Goal: Task Accomplishment & Management: Manage account settings

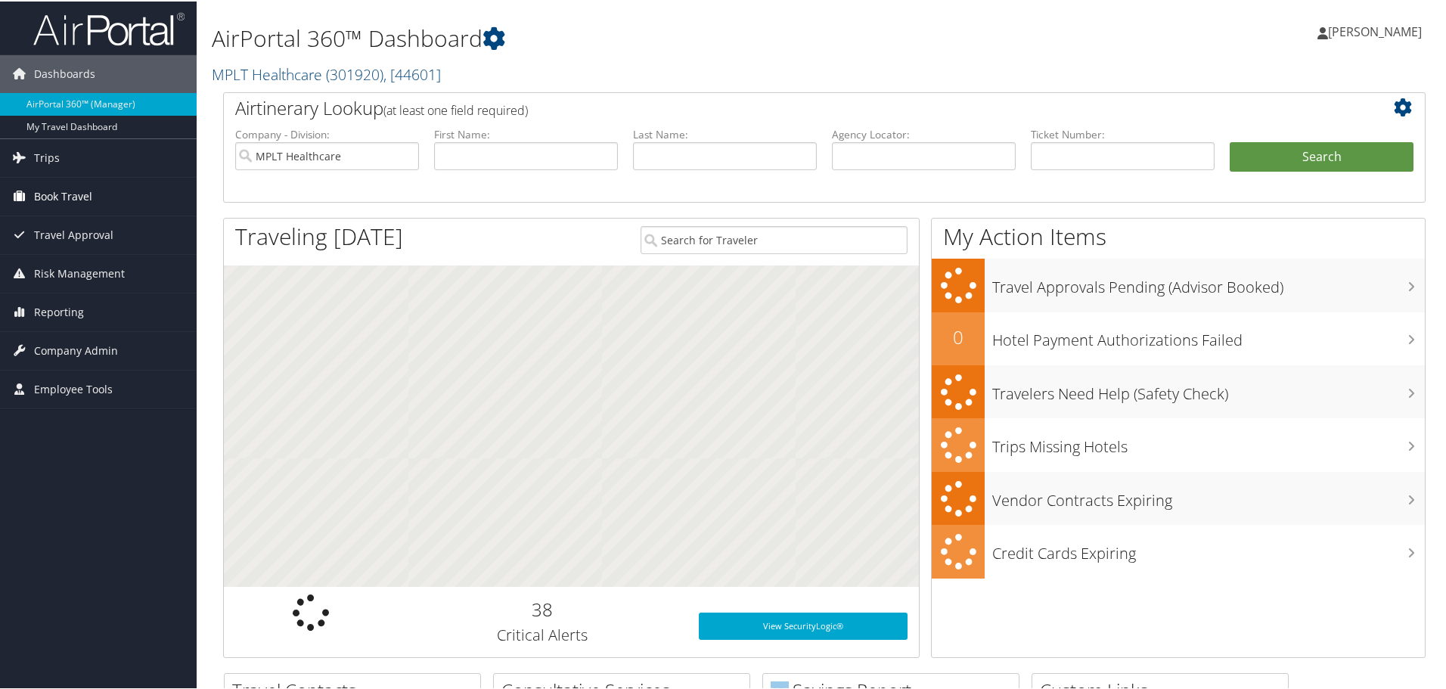
click at [82, 195] on span "Book Travel" at bounding box center [63, 195] width 58 height 38
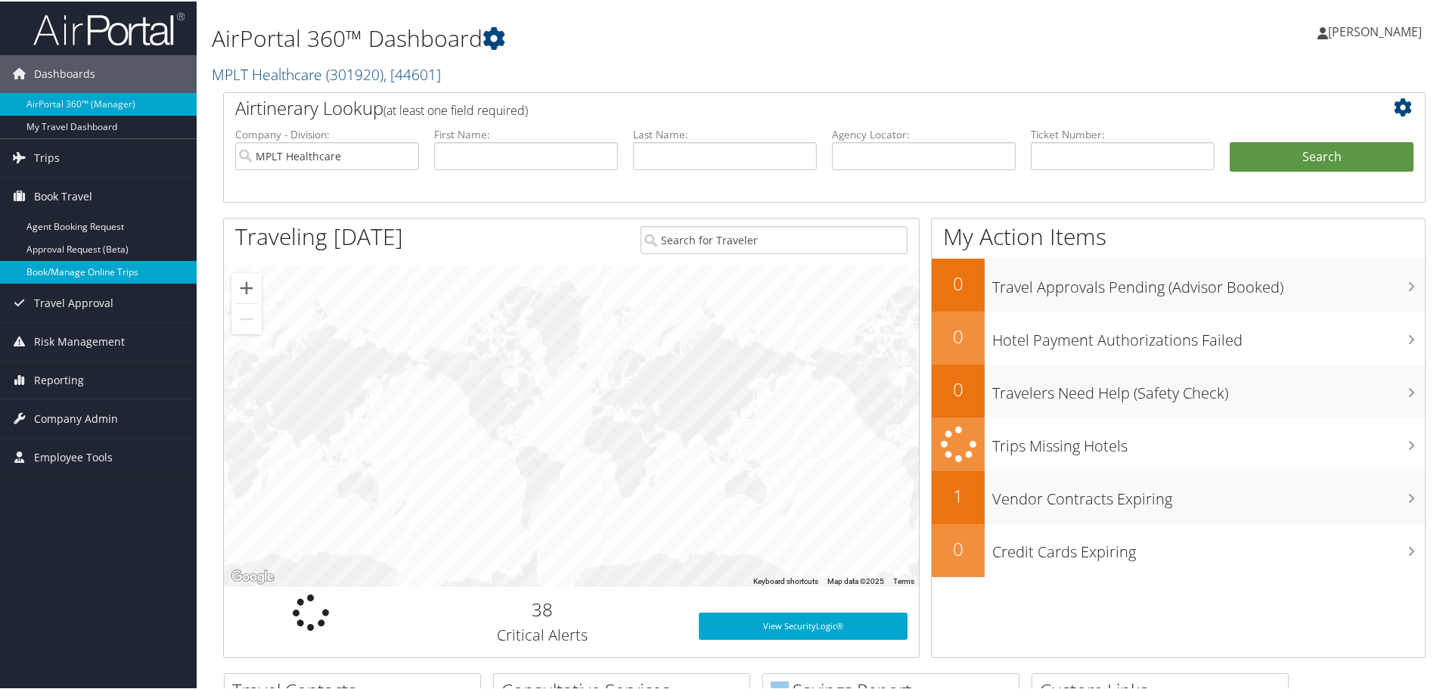
click at [107, 268] on link "Book/Manage Online Trips" at bounding box center [98, 270] width 197 height 23
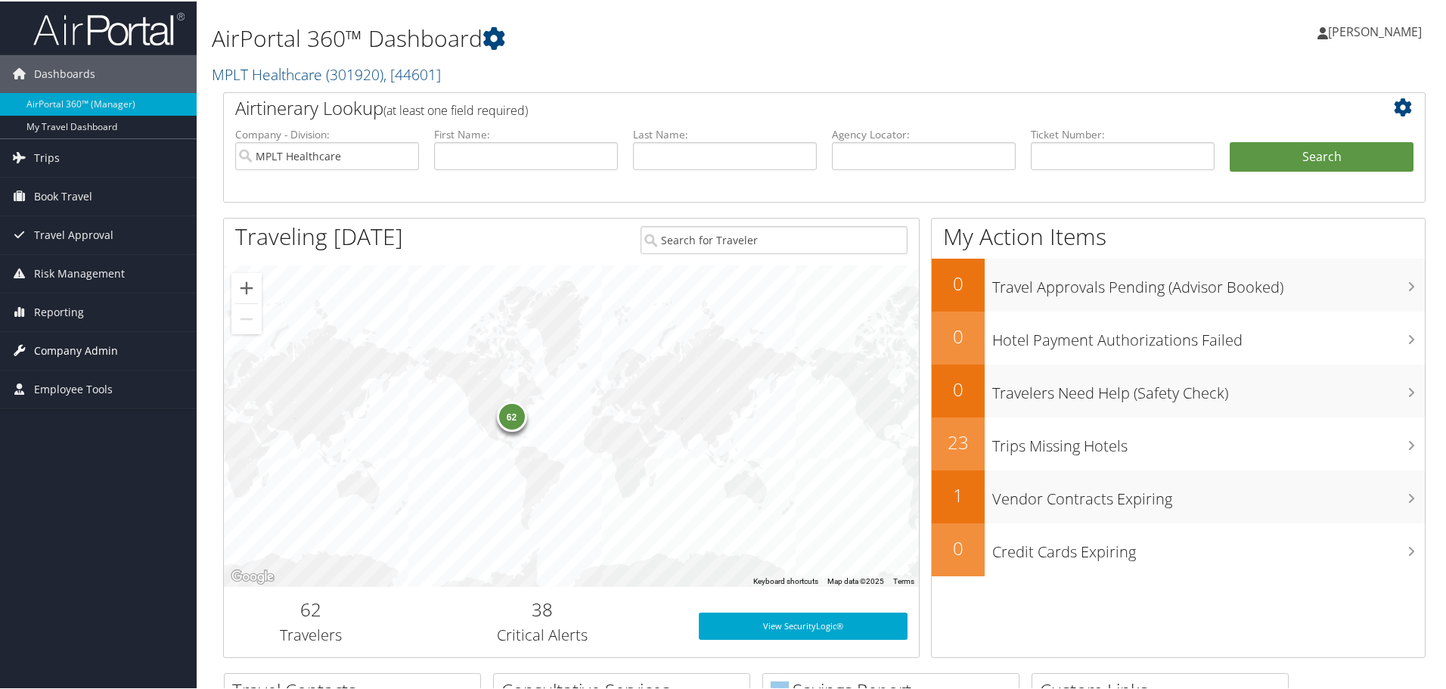
click at [81, 340] on span "Company Admin" at bounding box center [76, 349] width 84 height 38
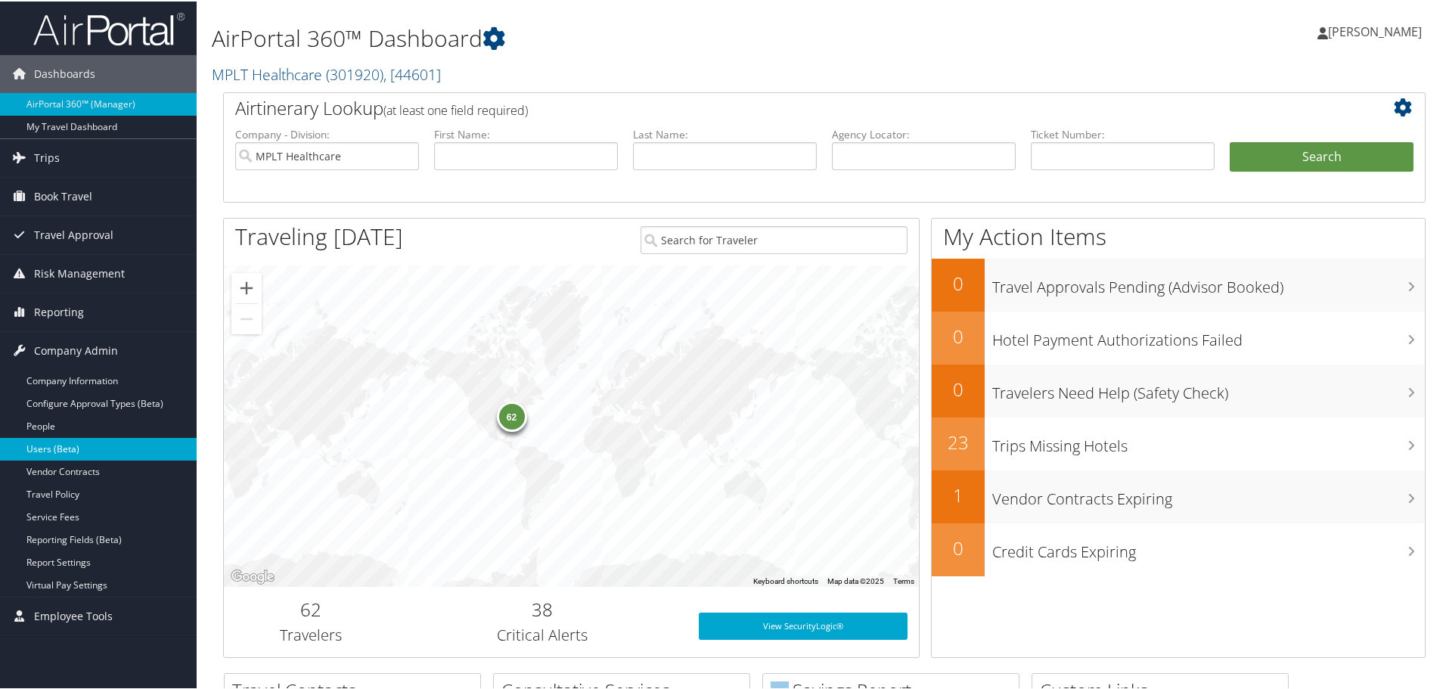
click at [69, 442] on link "Users (Beta)" at bounding box center [98, 447] width 197 height 23
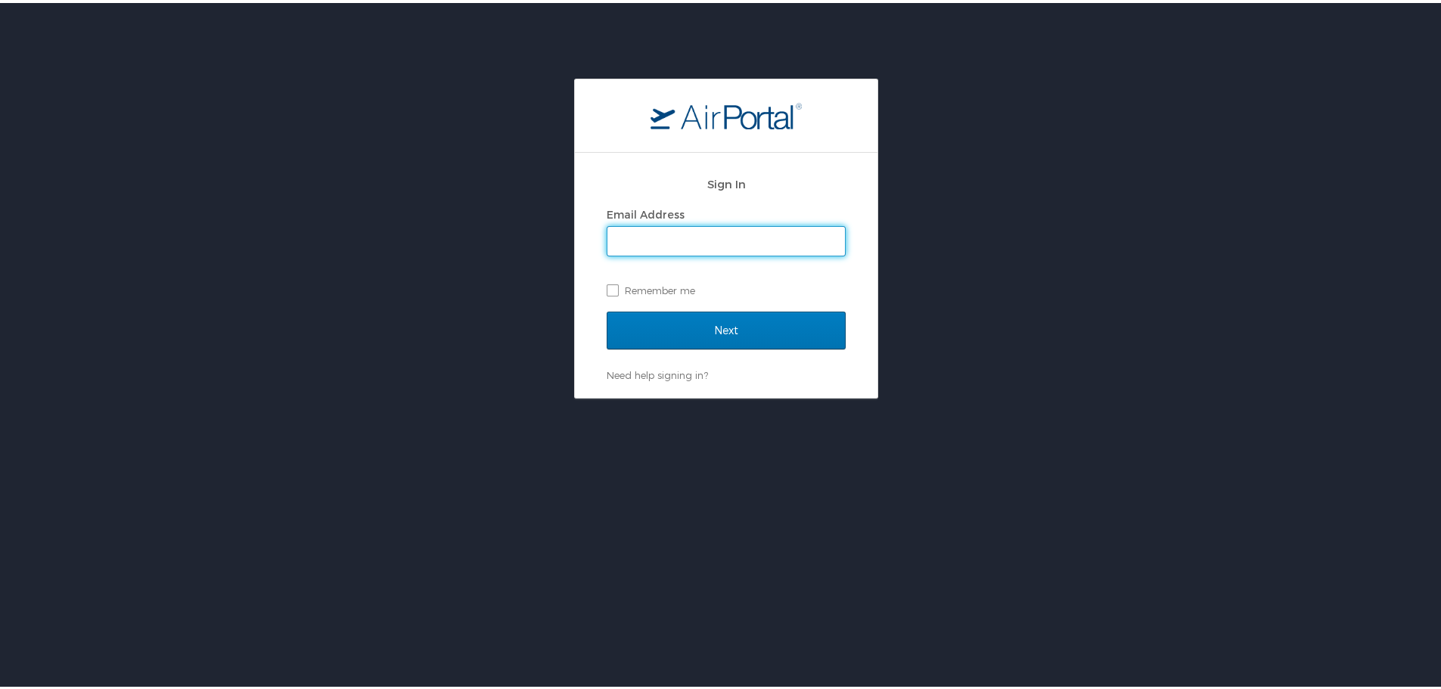
click at [741, 237] on input "Email Address" at bounding box center [725, 238] width 237 height 29
type input "jarrieta@mplthealthcare.com"
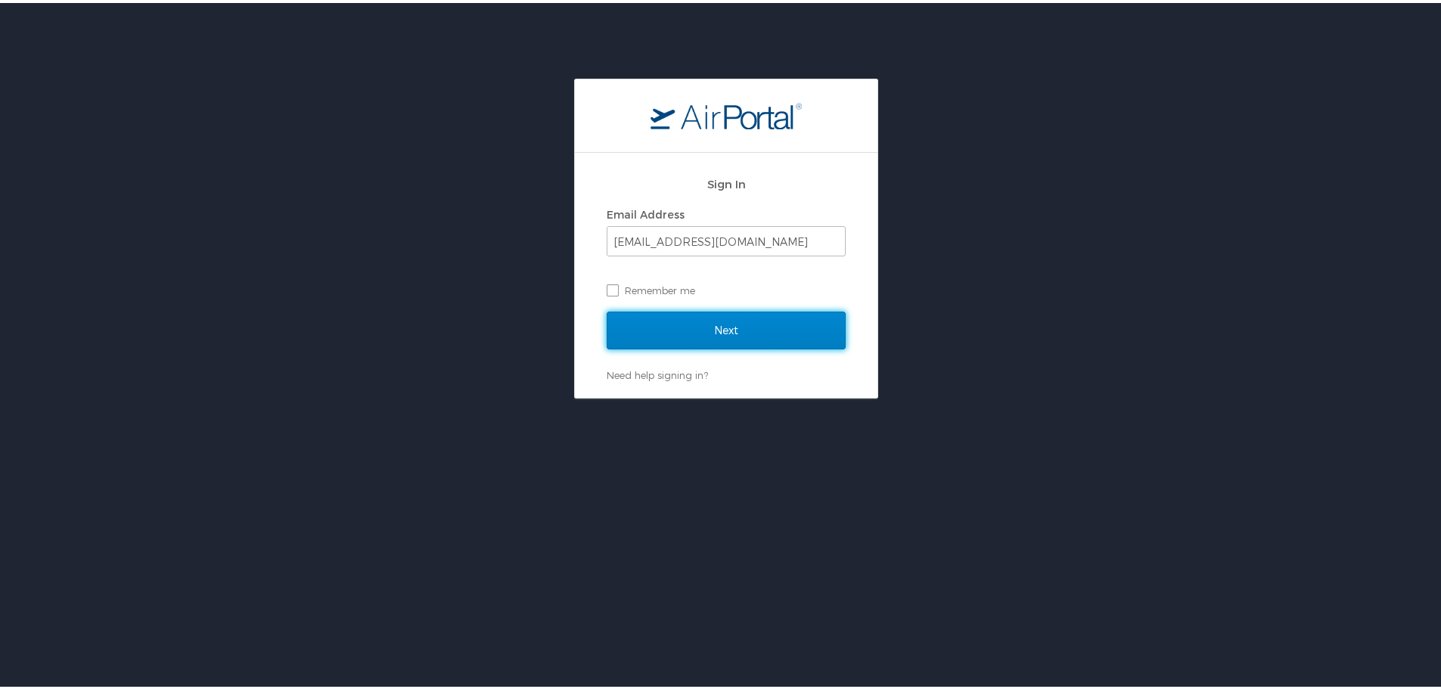
click at [749, 319] on input "Next" at bounding box center [725, 328] width 239 height 38
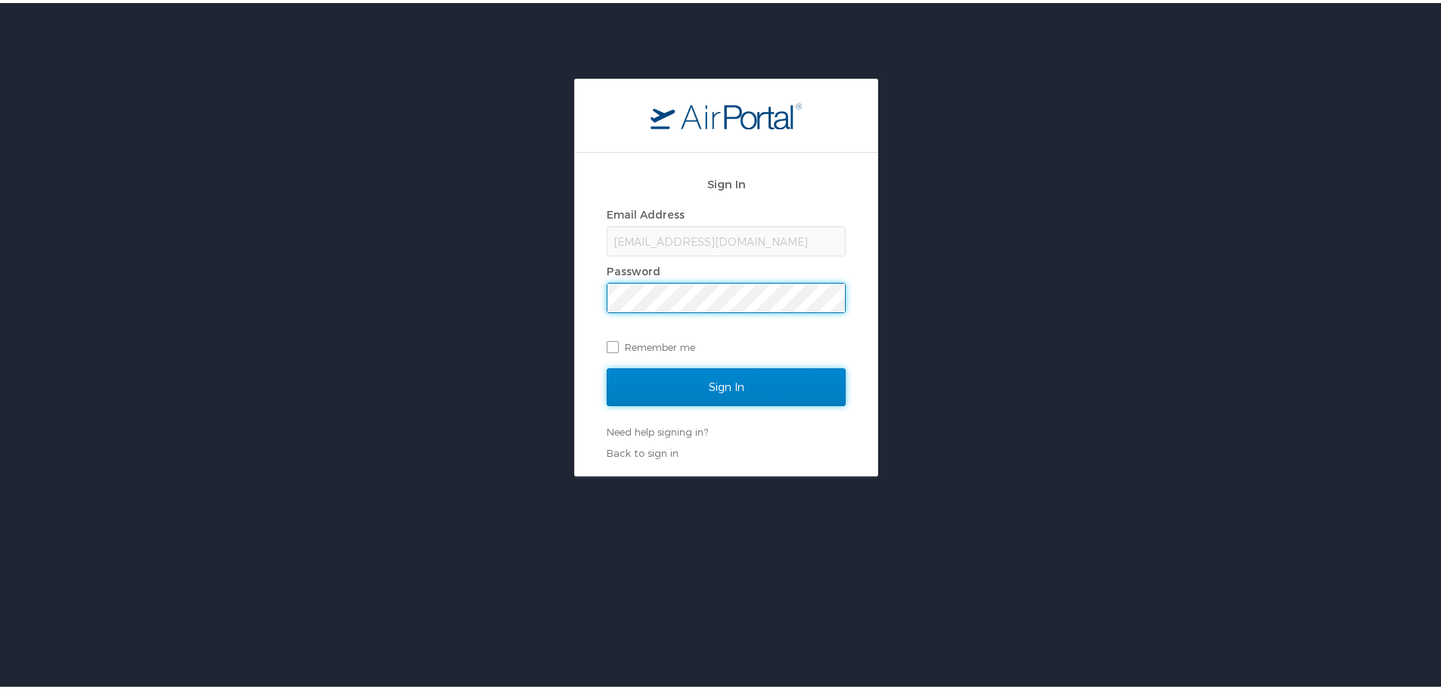
click at [730, 387] on input "Sign In" at bounding box center [725, 384] width 239 height 38
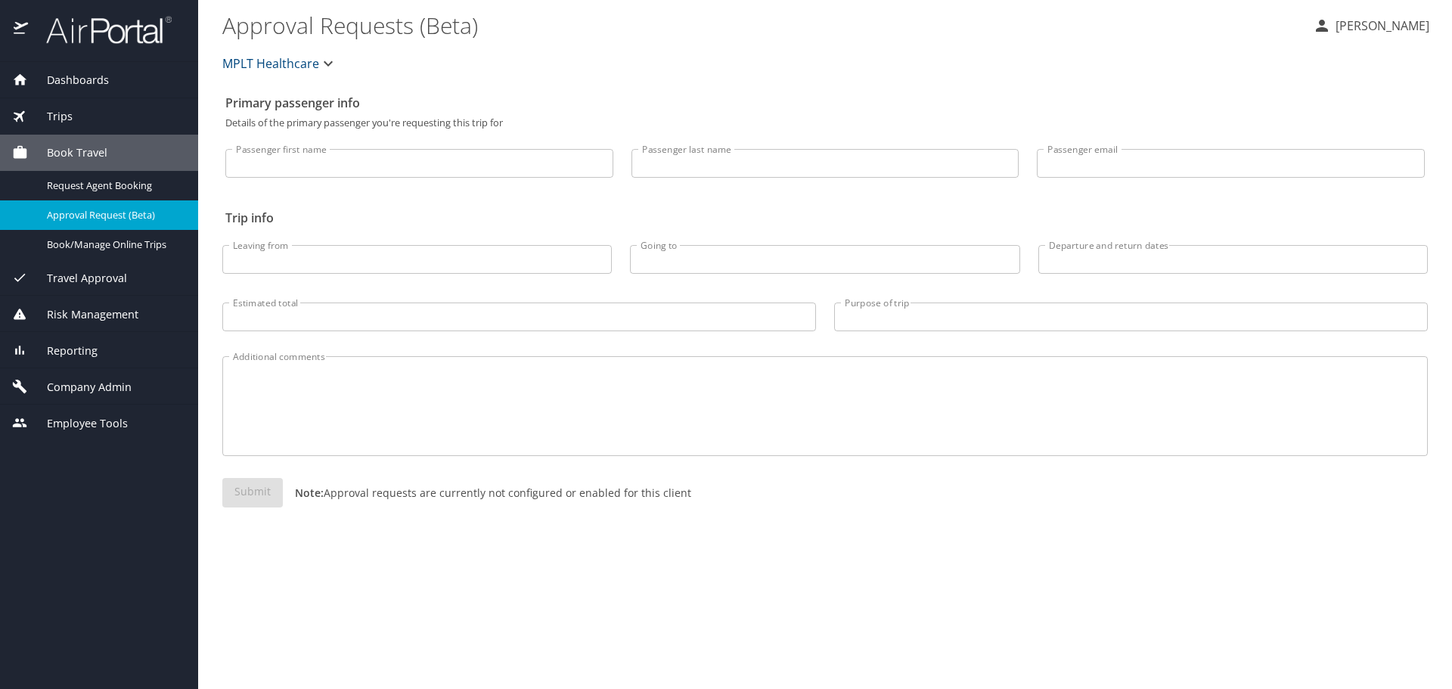
click at [88, 380] on span "Company Admin" at bounding box center [80, 387] width 104 height 17
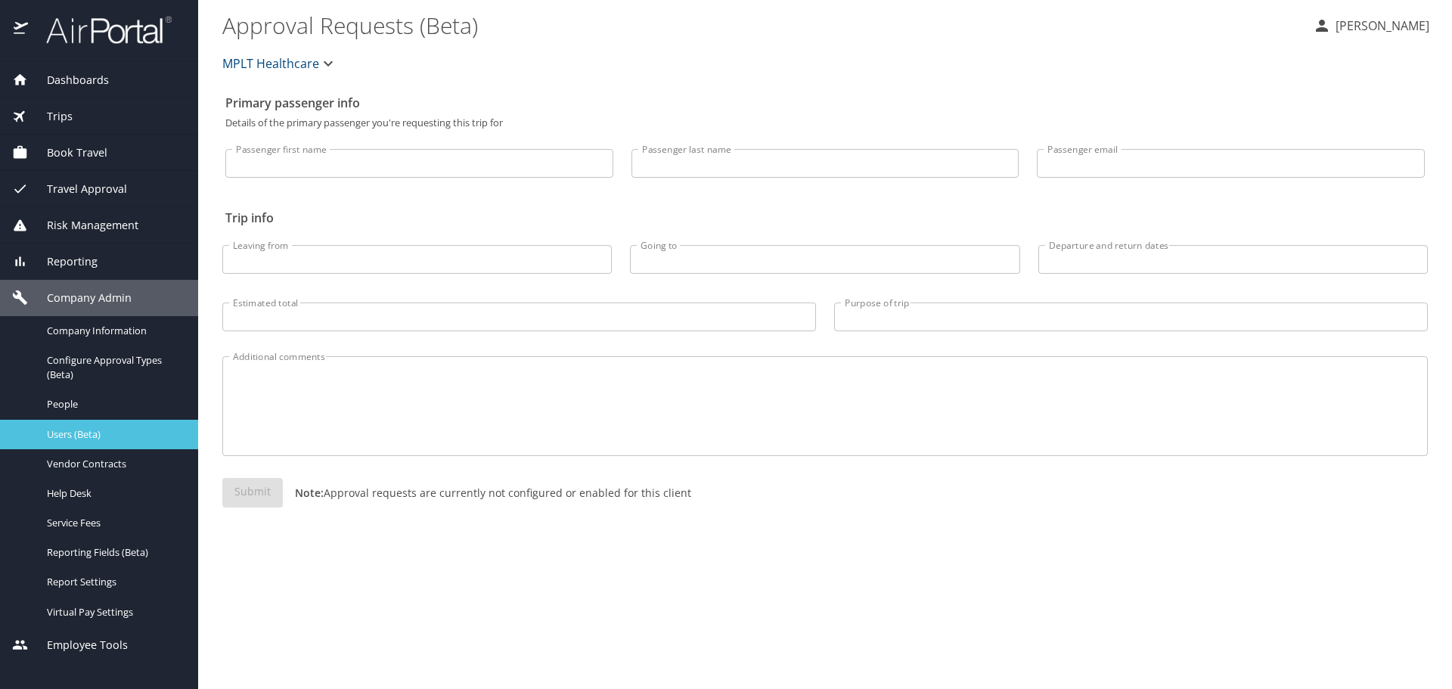
click at [91, 436] on span "Users (Beta)" at bounding box center [113, 434] width 133 height 14
